Goal: Task Accomplishment & Management: Use online tool/utility

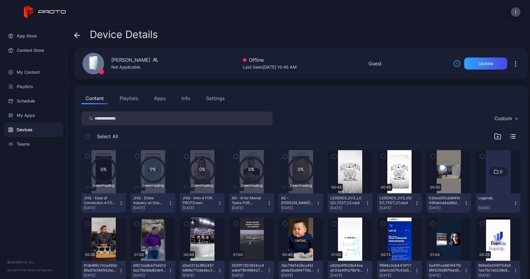
scroll to position [1, 0]
click at [298, 166] on icon at bounding box center [301, 169] width 25 height 25
click at [284, 156] on icon "button" at bounding box center [284, 156] width 1 height 1
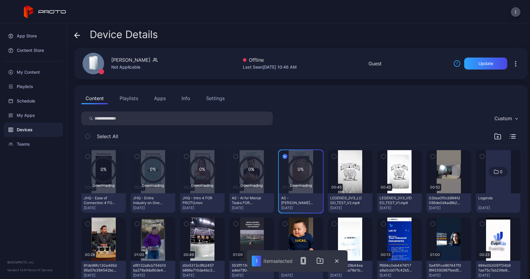
click at [237, 155] on button "button" at bounding box center [236, 156] width 13 height 13
click at [187, 155] on icon "button" at bounding box center [186, 156] width 4 height 7
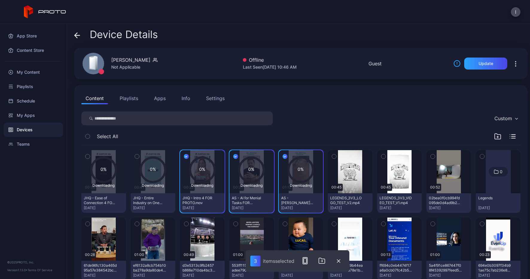
click at [136, 155] on icon "button" at bounding box center [137, 156] width 4 height 7
click at [86, 156] on icon "button" at bounding box center [88, 156] width 4 height 7
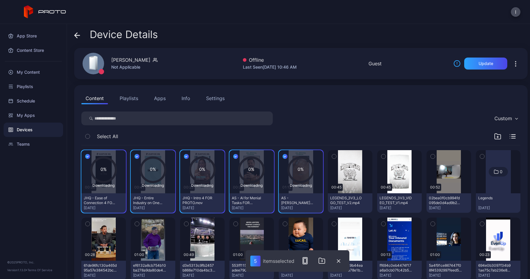
click at [368, 121] on div "Custom" at bounding box center [300, 118] width 439 height 14
click at [288, 158] on button "button" at bounding box center [285, 156] width 13 height 13
click at [233, 156] on icon "button" at bounding box center [235, 156] width 5 height 7
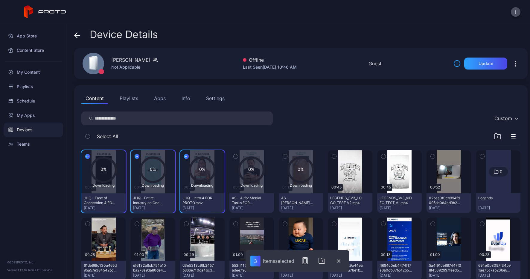
click at [184, 155] on icon "button" at bounding box center [186, 156] width 5 height 7
click at [135, 156] on icon "button" at bounding box center [137, 156] width 5 height 7
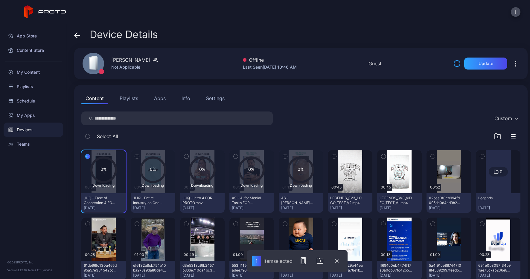
click at [85, 155] on icon "button" at bounding box center [87, 156] width 5 height 7
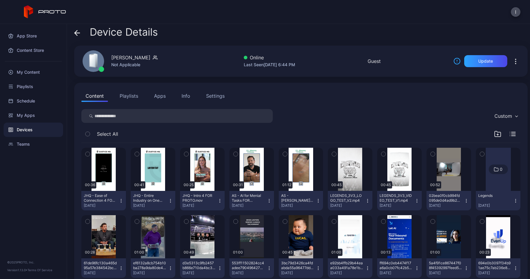
scroll to position [1, 0]
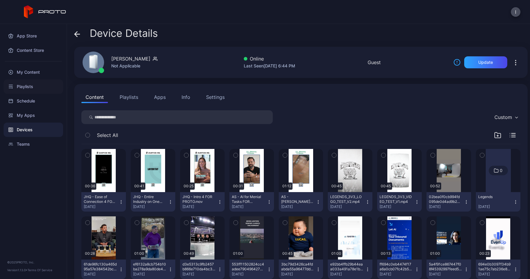
click at [28, 84] on div "Playlists" at bounding box center [34, 86] width 60 height 14
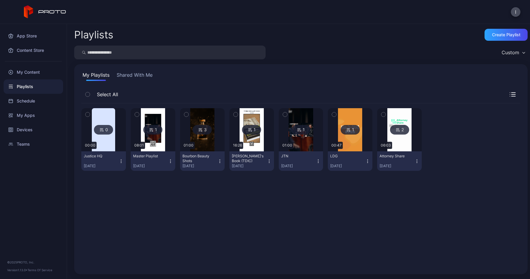
click at [392, 142] on img at bounding box center [400, 129] width 24 height 43
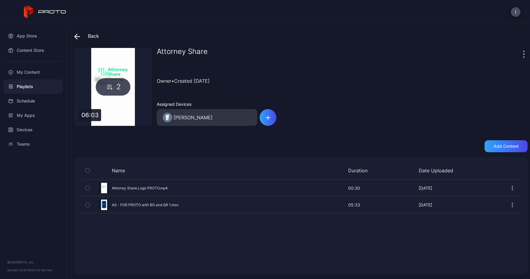
click at [79, 37] on icon at bounding box center [77, 37] width 5 height 0
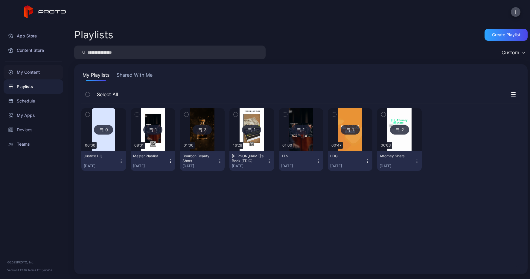
click at [25, 70] on div "My Content" at bounding box center [34, 72] width 60 height 14
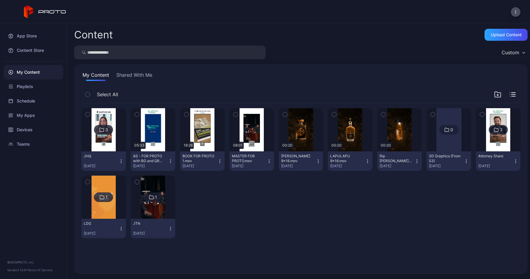
click at [488, 140] on img at bounding box center [498, 129] width 24 height 43
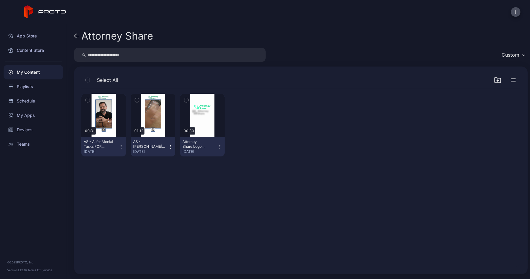
click at [77, 38] on icon at bounding box center [76, 36] width 2 height 4
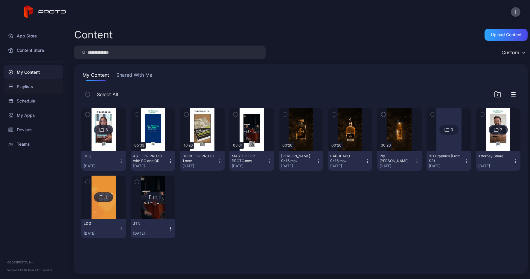
click at [26, 86] on div "Playlists" at bounding box center [34, 86] width 60 height 14
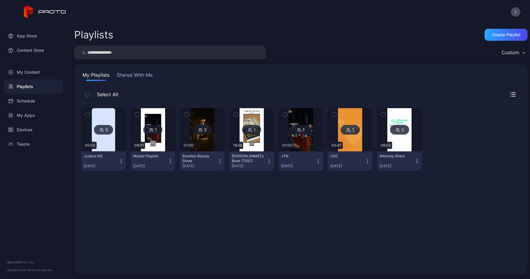
click at [402, 142] on img at bounding box center [400, 129] width 24 height 43
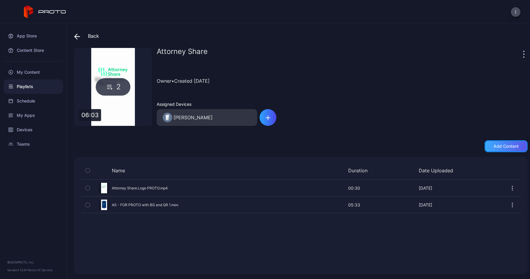
click at [509, 147] on div "Add content" at bounding box center [506, 146] width 25 height 5
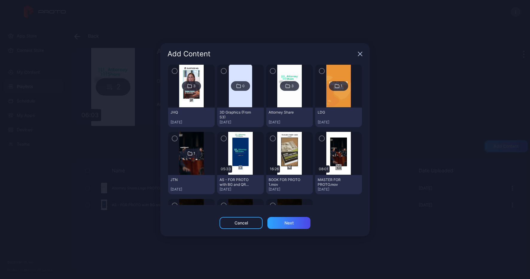
scroll to position [19, 0]
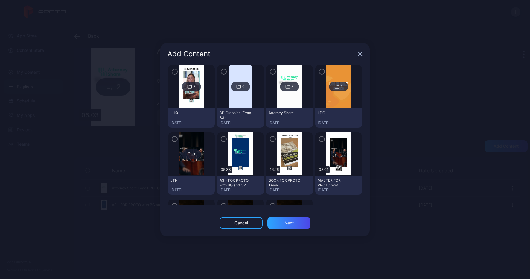
click at [284, 102] on img at bounding box center [290, 86] width 24 height 43
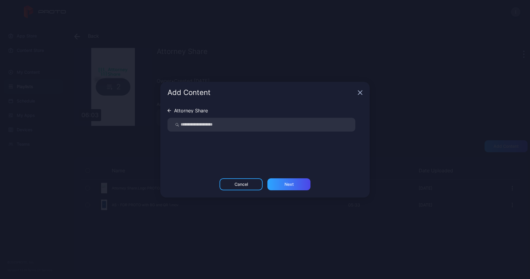
scroll to position [0, 0]
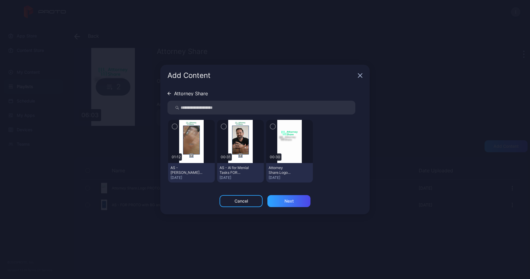
click at [233, 138] on img at bounding box center [240, 141] width 24 height 43
click at [223, 127] on icon "button" at bounding box center [224, 126] width 2 height 1
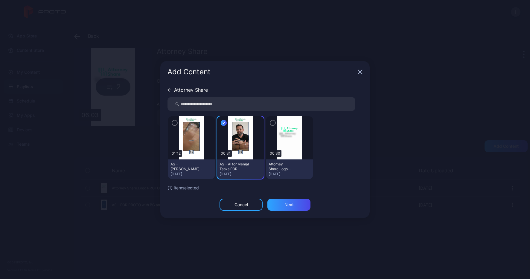
click at [175, 123] on icon "button" at bounding box center [174, 122] width 5 height 7
click at [279, 201] on div "Next" at bounding box center [289, 204] width 43 height 12
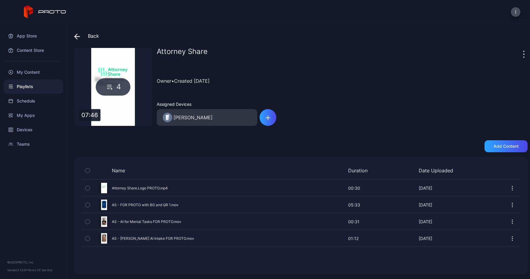
click at [76, 37] on icon at bounding box center [77, 37] width 5 height 0
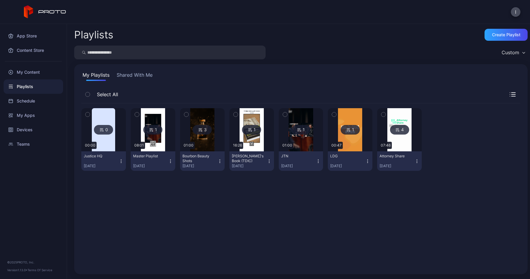
click at [113, 139] on img at bounding box center [103, 129] width 23 height 43
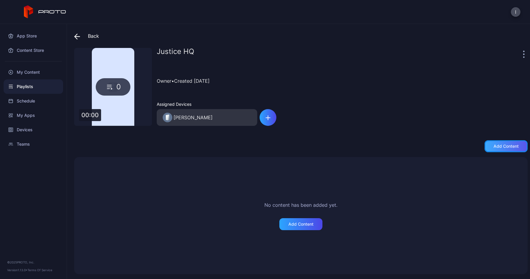
click at [488, 150] on div "Add content" at bounding box center [506, 146] width 43 height 12
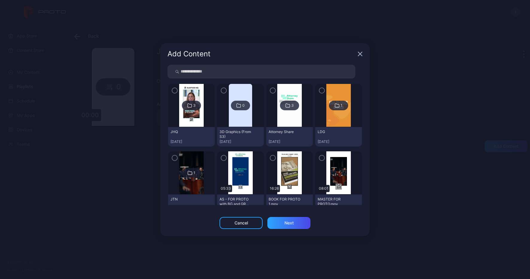
click at [180, 119] on img at bounding box center [191, 105] width 24 height 43
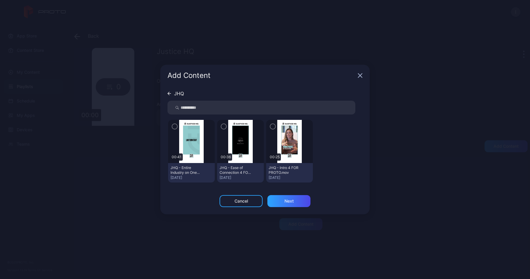
click at [190, 143] on img at bounding box center [191, 141] width 24 height 43
click at [180, 133] on img at bounding box center [191, 141] width 24 height 43
click at [174, 125] on icon "button" at bounding box center [174, 126] width 5 height 7
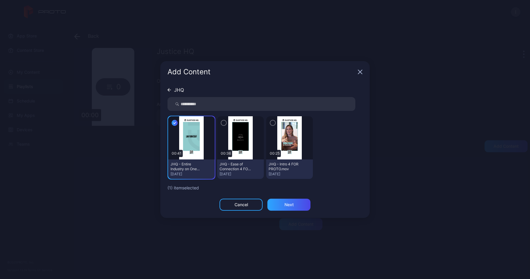
click at [225, 121] on icon "button" at bounding box center [224, 122] width 5 height 7
click at [273, 124] on icon "button" at bounding box center [273, 122] width 5 height 7
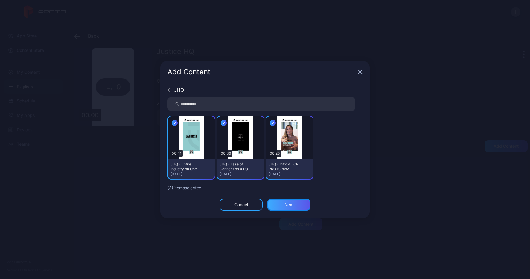
click at [295, 201] on div "Next" at bounding box center [289, 204] width 43 height 12
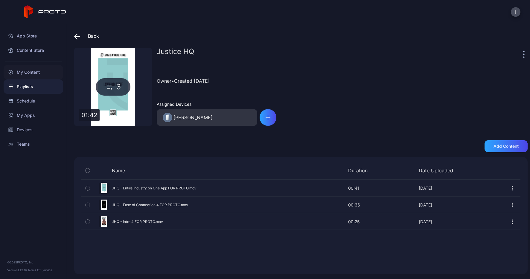
click at [23, 70] on div "My Content" at bounding box center [34, 72] width 60 height 14
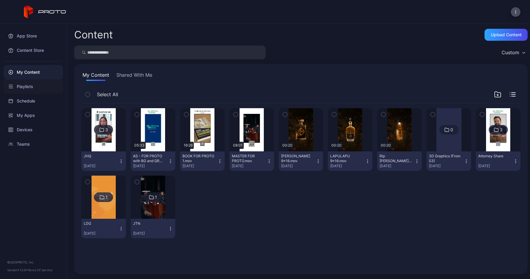
click at [25, 87] on div "Playlists" at bounding box center [34, 86] width 60 height 14
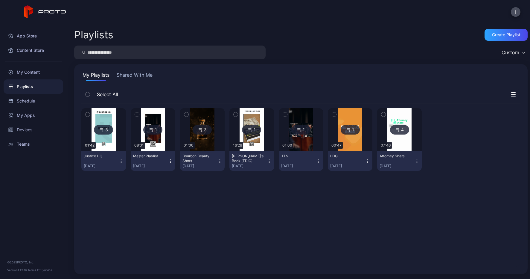
click at [399, 140] on img at bounding box center [400, 129] width 24 height 43
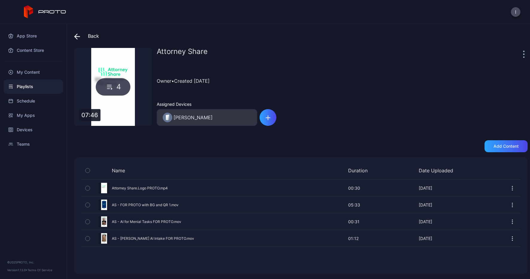
click at [83, 39] on div "Back" at bounding box center [86, 36] width 25 height 14
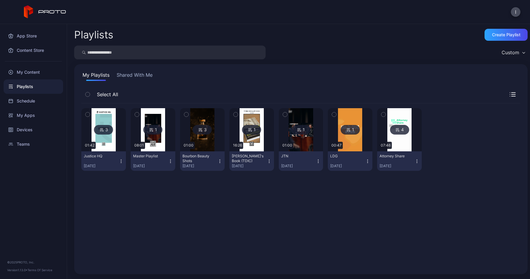
click at [402, 142] on img at bounding box center [400, 129] width 24 height 43
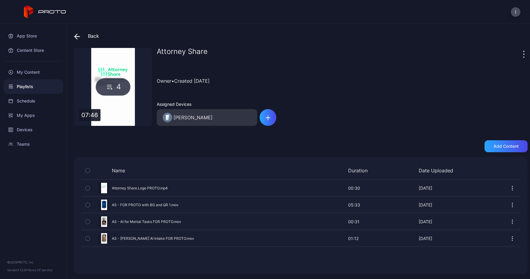
click at [90, 36] on div "Back" at bounding box center [86, 36] width 25 height 14
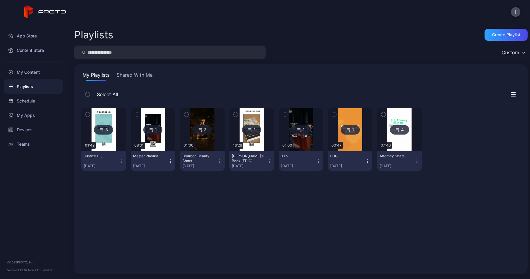
click at [109, 135] on img at bounding box center [104, 129] width 24 height 43
